Goal: Obtain resource: Download file/media

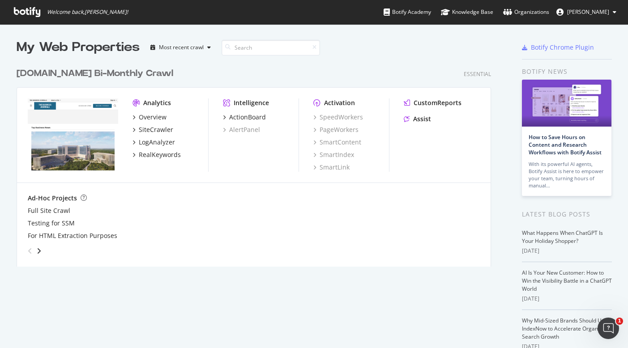
scroll to position [342, 615]
click at [251, 117] on div "ActionBoard" at bounding box center [247, 117] width 37 height 9
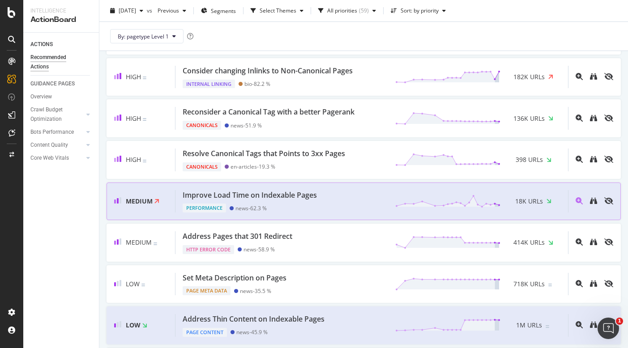
scroll to position [395, 0]
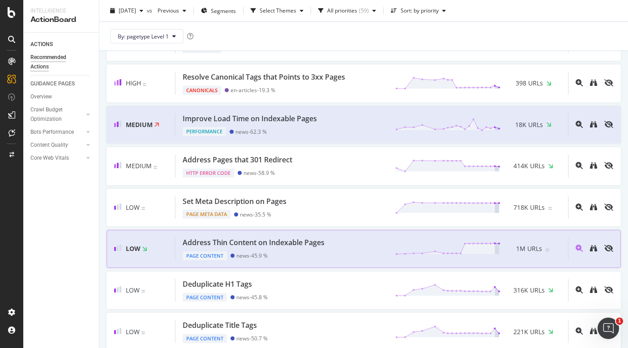
click at [287, 248] on div "Address Thin Content on Indexable Pages" at bounding box center [254, 243] width 142 height 10
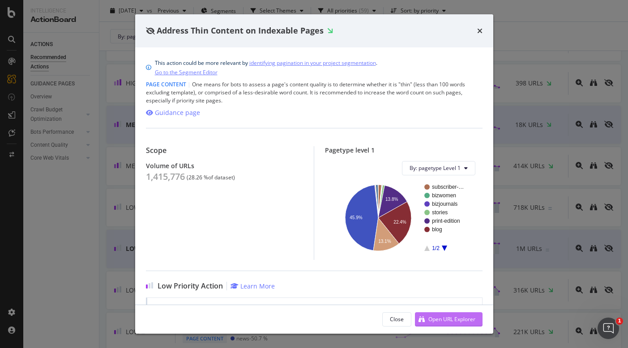
click at [434, 319] on div "Open URL Explorer" at bounding box center [452, 320] width 47 height 8
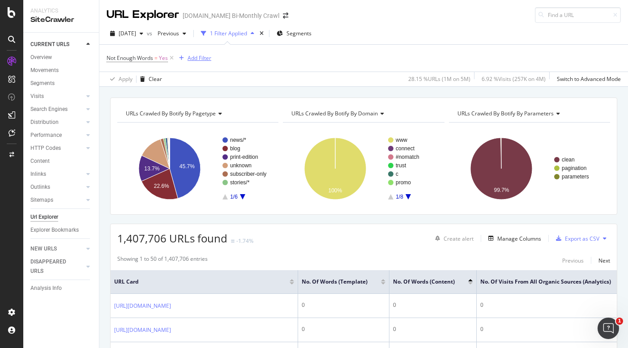
click at [198, 61] on div "Add Filter" at bounding box center [200, 58] width 24 height 8
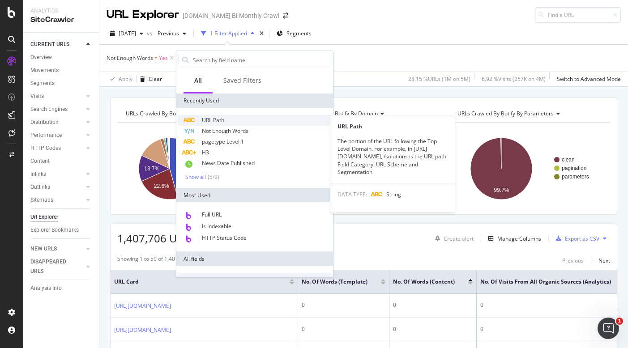
click at [221, 117] on span "URL Path" at bounding box center [213, 120] width 22 height 8
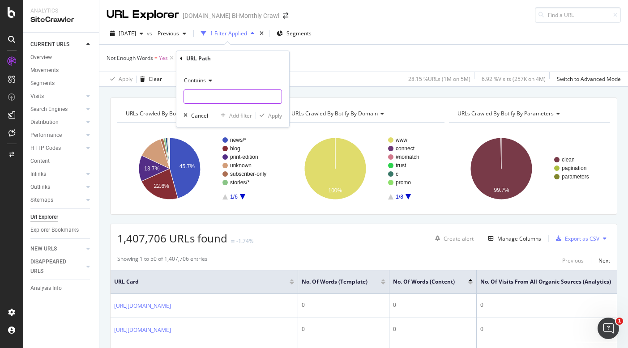
click at [216, 94] on input "text" at bounding box center [233, 97] width 98 height 14
type input "/c/"
click at [261, 112] on div "Apply" at bounding box center [269, 116] width 26 height 8
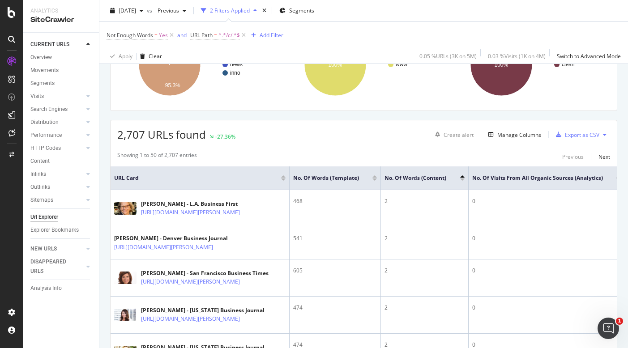
scroll to position [149, 0]
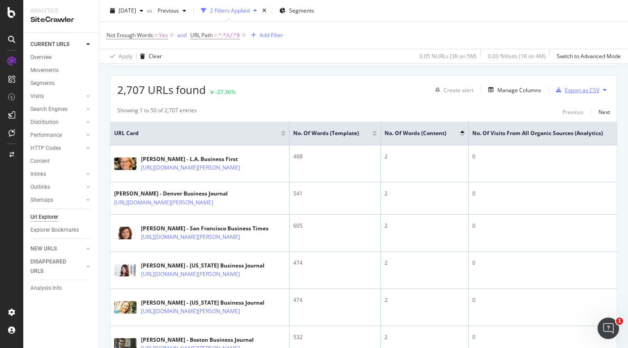
click at [579, 94] on div "Export as CSV" at bounding box center [576, 89] width 47 height 13
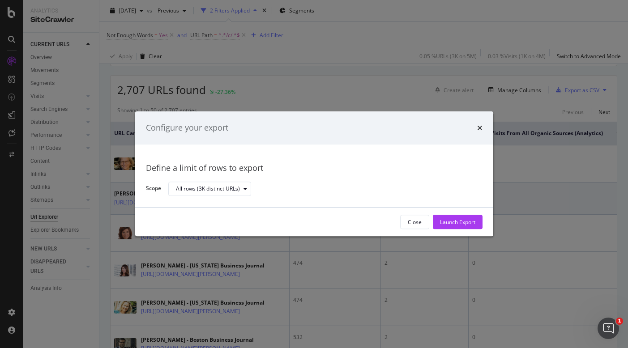
click at [475, 223] on div "Launch Export" at bounding box center [457, 223] width 35 height 8
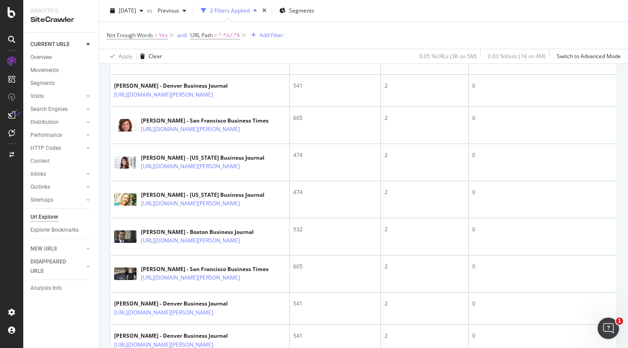
scroll to position [0, 0]
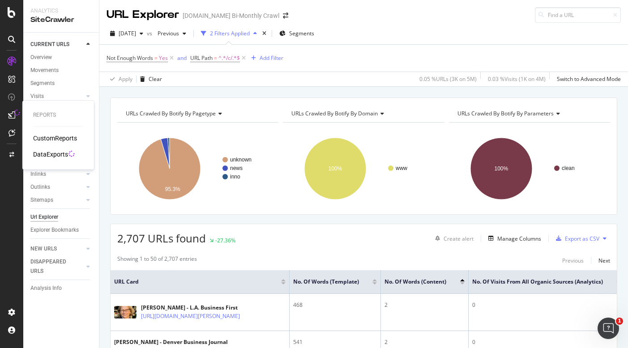
click at [46, 153] on div "DataExports" at bounding box center [50, 154] width 35 height 9
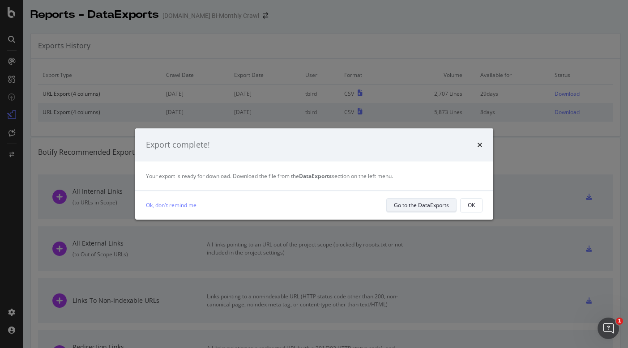
click at [435, 209] on div "Go to the DataExports" at bounding box center [421, 206] width 55 height 8
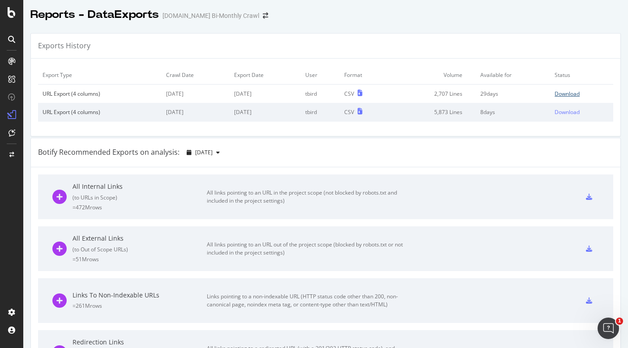
click at [555, 95] on div "Download" at bounding box center [567, 94] width 25 height 8
